Goal: Information Seeking & Learning: Find specific fact

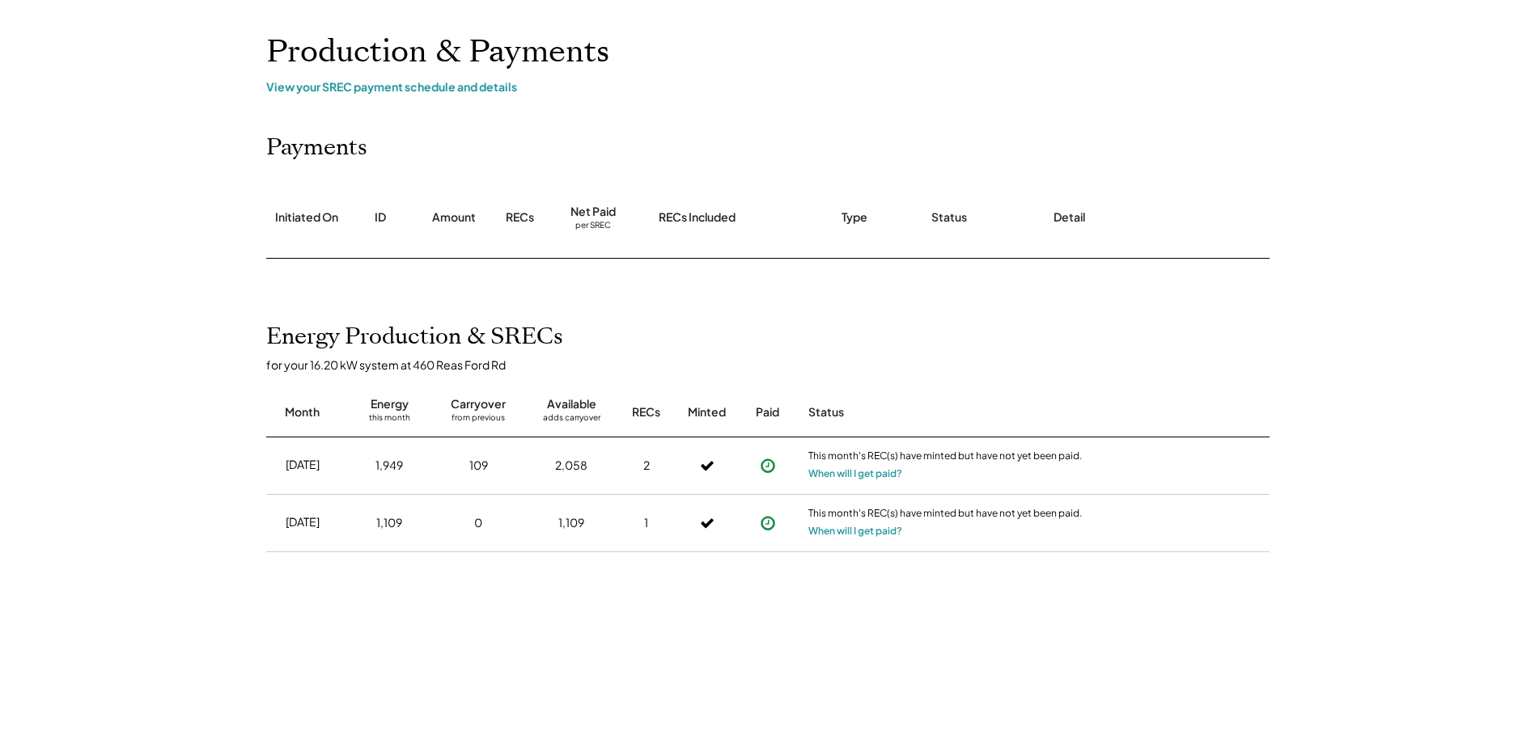
click at [212, 404] on div "Home My Payments Direct Deposit My Account Support Log Out Refer a Friend Produ…" at bounding box center [767, 485] width 1535 height 1133
click at [862, 476] on button "When will I get paid?" at bounding box center [855, 474] width 94 height 16
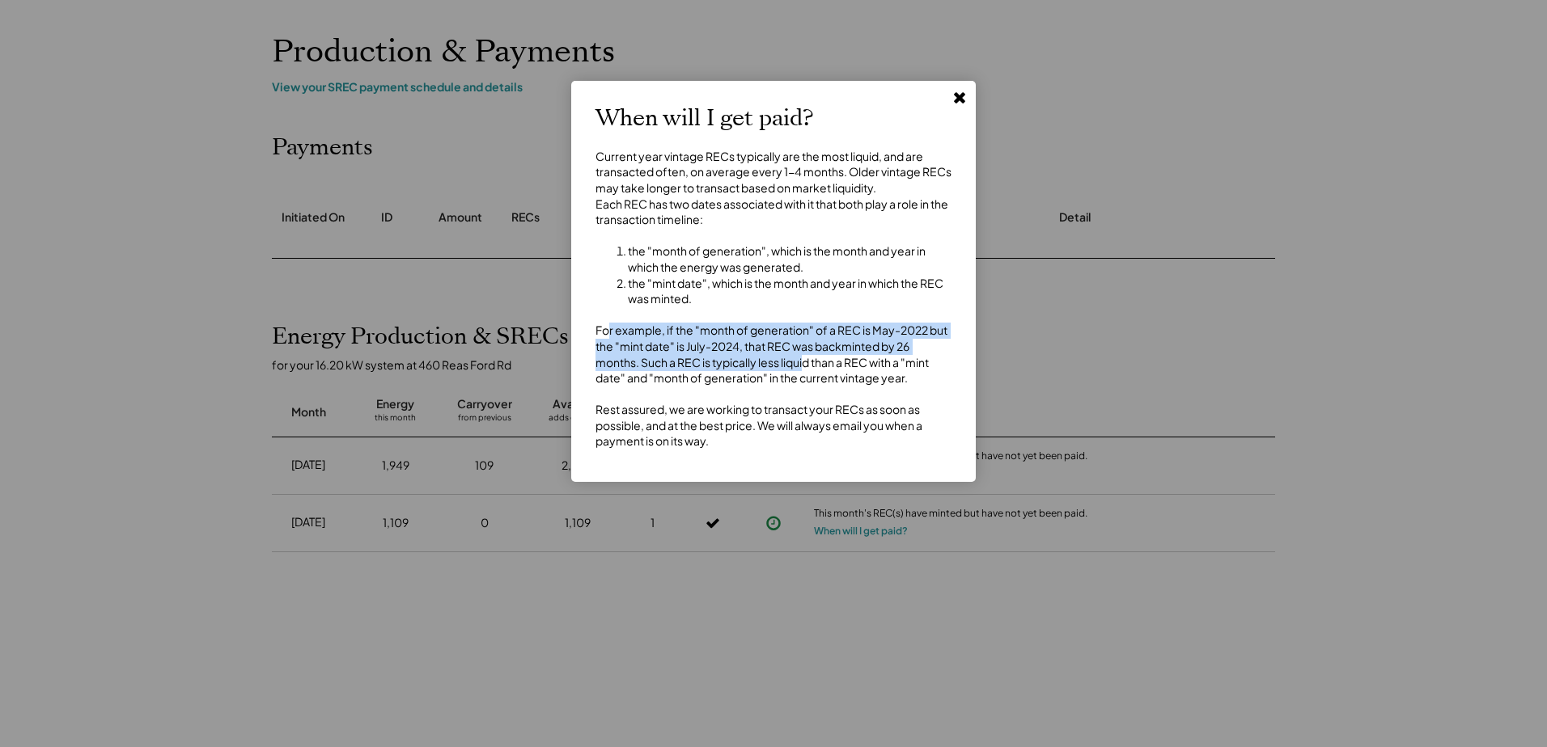
drag, startPoint x: 608, startPoint y: 348, endPoint x: 809, endPoint y: 379, distance: 203.9
click at [809, 379] on div "Current year vintage RECs typically are the most liquid, and are transacted oft…" at bounding box center [773, 299] width 356 height 301
click at [810, 379] on div "Current year vintage RECs typically are the most liquid, and are transacted oft…" at bounding box center [773, 299] width 356 height 301
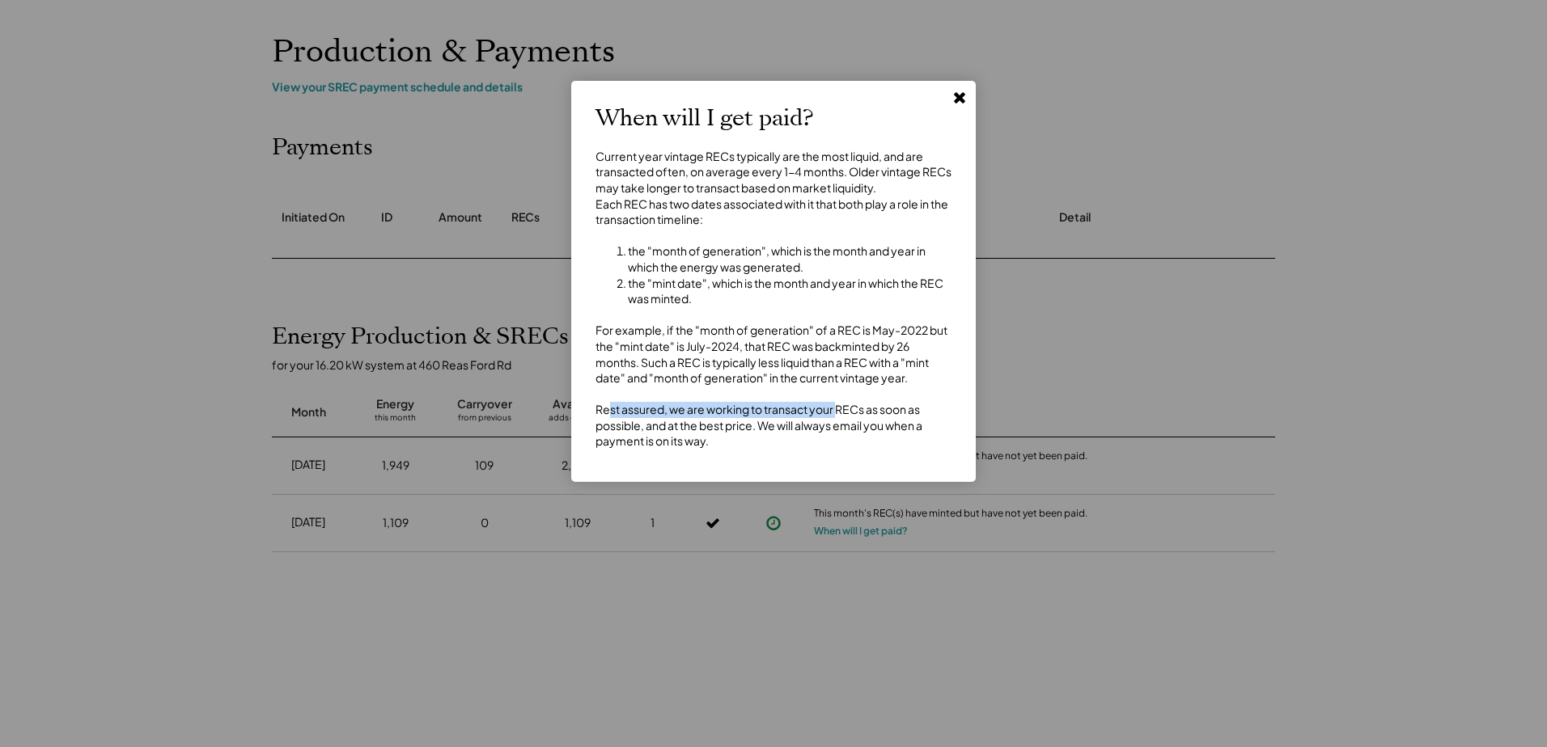
drag, startPoint x: 608, startPoint y: 424, endPoint x: 838, endPoint y: 430, distance: 229.8
click at [838, 430] on div "Current year vintage RECs typically are the most liquid, and are transacted oft…" at bounding box center [773, 299] width 356 height 301
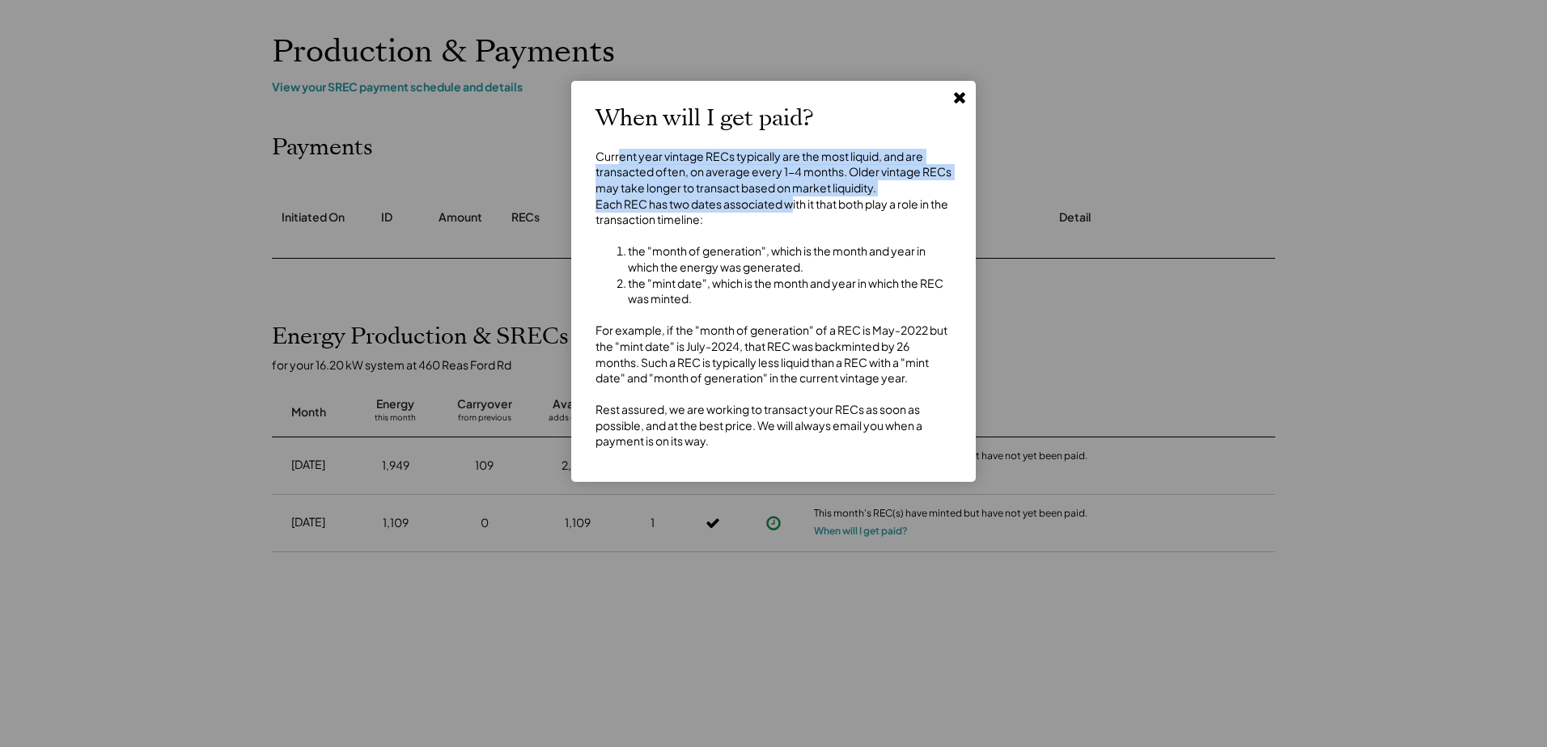
drag, startPoint x: 618, startPoint y: 150, endPoint x: 794, endPoint y: 217, distance: 188.4
click at [794, 217] on div "Current year vintage RECs typically are the most liquid, and are transacted oft…" at bounding box center [773, 299] width 356 height 301
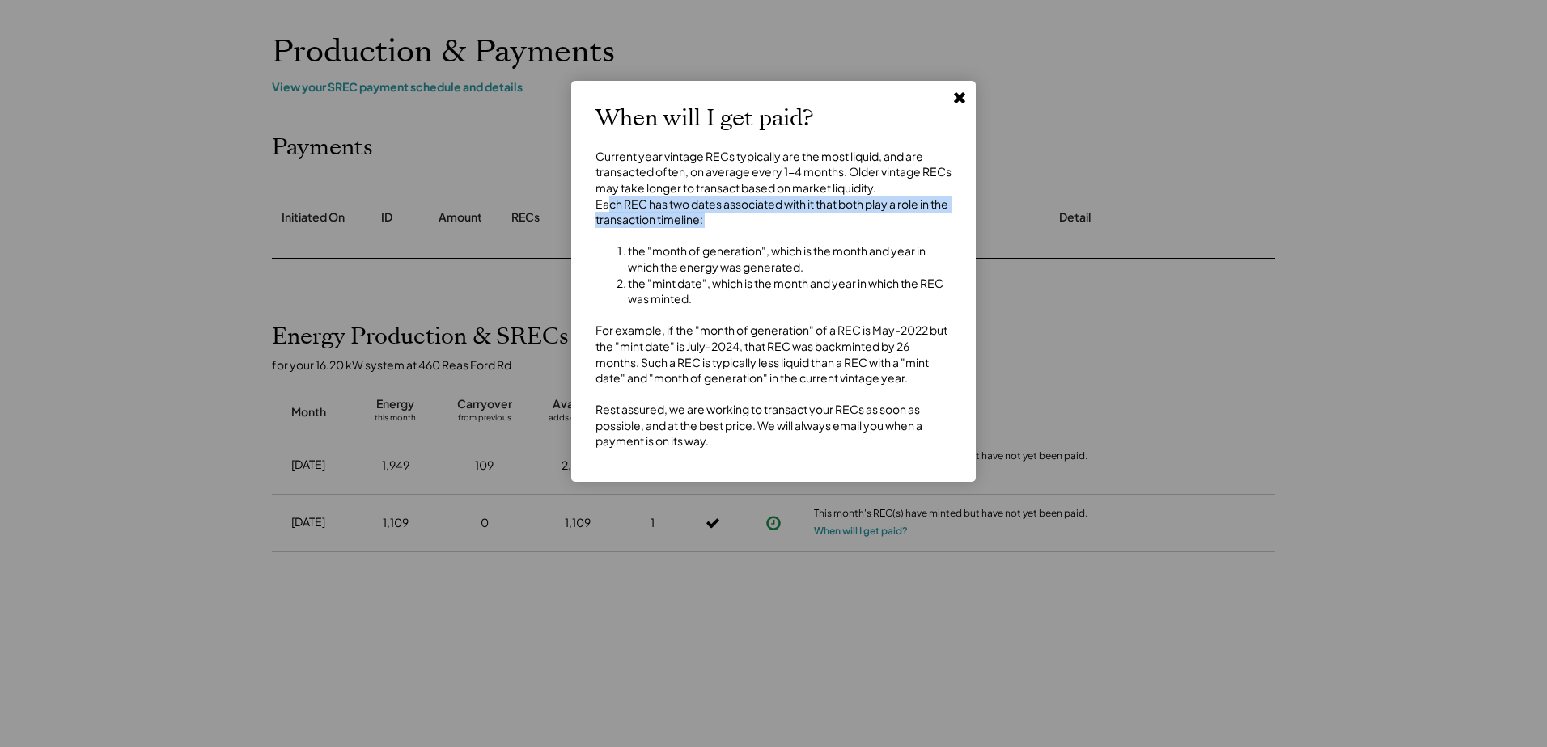
drag, startPoint x: 706, startPoint y: 239, endPoint x: 955, endPoint y: 251, distance: 248.6
click at [955, 251] on div "When will I get paid? Current year vintage RECs typically are the most liquid, …" at bounding box center [773, 281] width 404 height 401
click at [958, 98] on icon at bounding box center [959, 97] width 16 height 16
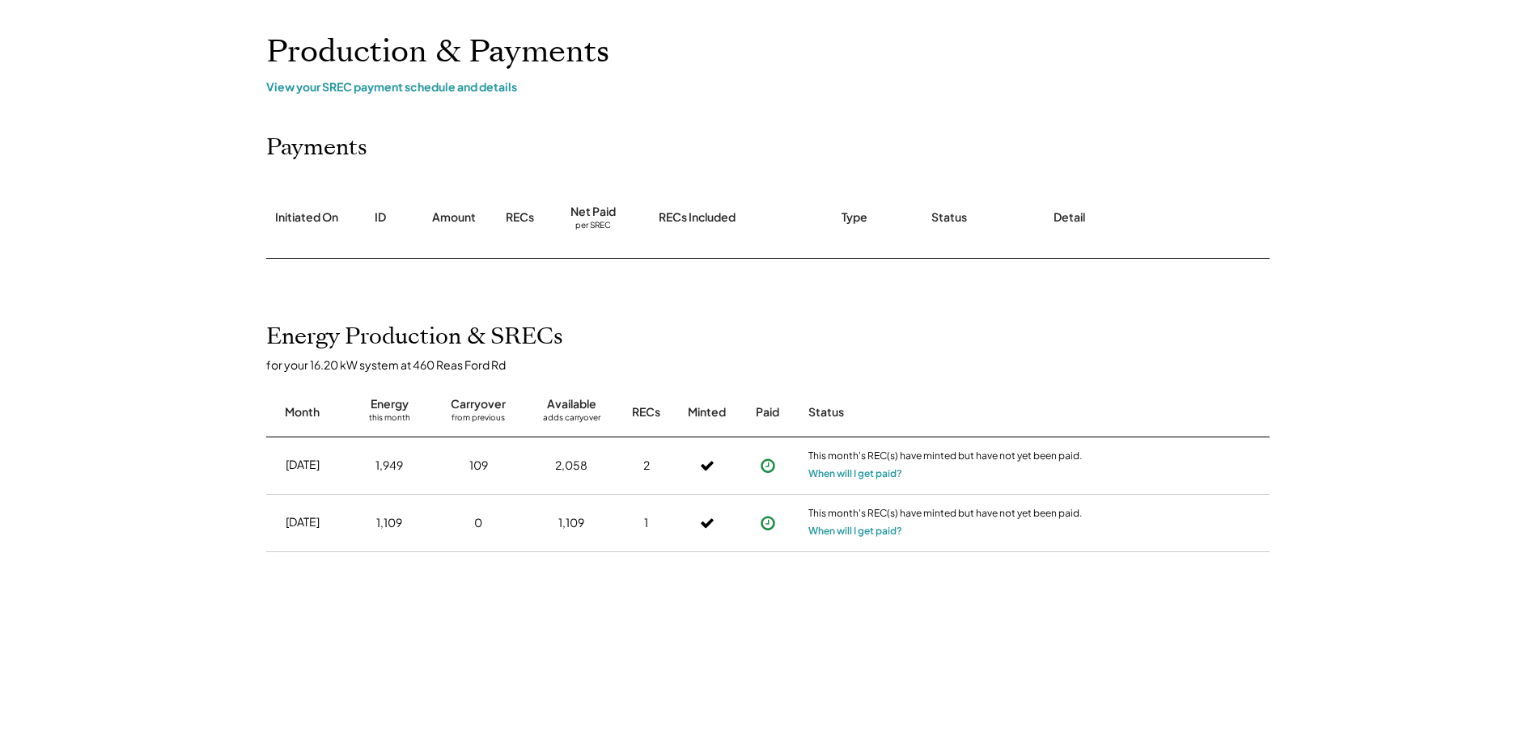
click at [706, 463] on icon at bounding box center [707, 466] width 15 height 23
